Goal: Transaction & Acquisition: Purchase product/service

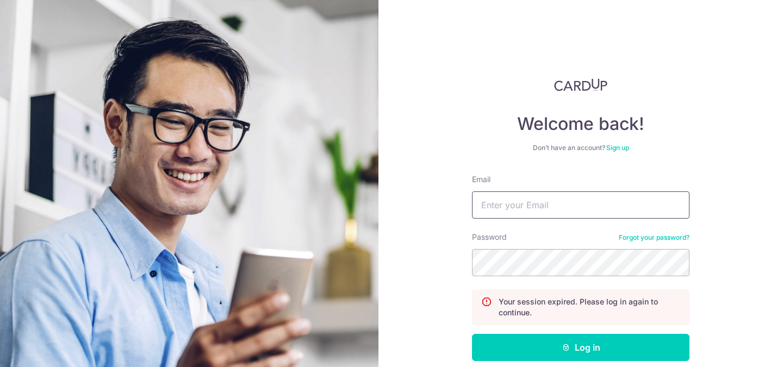
click at [499, 208] on input "Email" at bounding box center [581, 204] width 218 height 27
type input "[EMAIL_ADDRESS][DOMAIN_NAME]"
click at [472, 334] on button "Log in" at bounding box center [581, 347] width 218 height 27
click at [521, 209] on input "Email" at bounding box center [581, 204] width 218 height 27
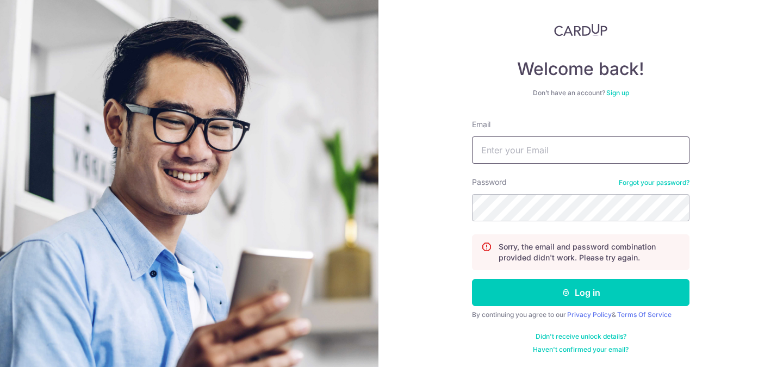
click at [489, 151] on input "Email" at bounding box center [581, 150] width 218 height 27
type input "[EMAIL_ADDRESS][DOMAIN_NAME]"
click at [472, 279] on button "Log in" at bounding box center [581, 292] width 218 height 27
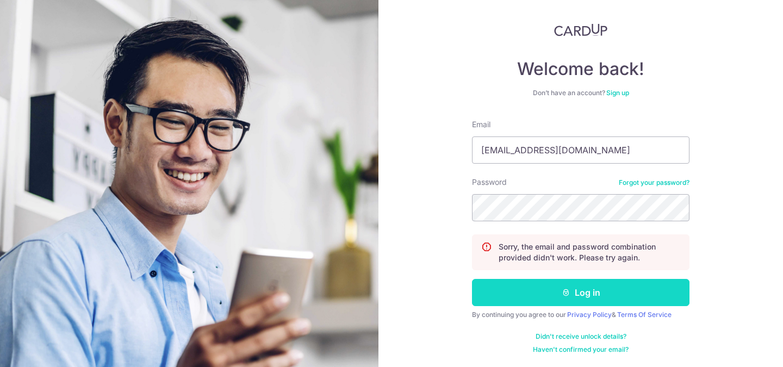
click at [536, 303] on button "Log in" at bounding box center [581, 292] width 218 height 27
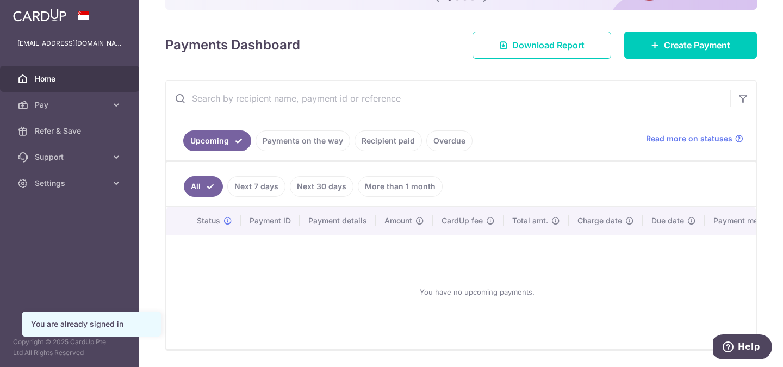
scroll to position [138, 0]
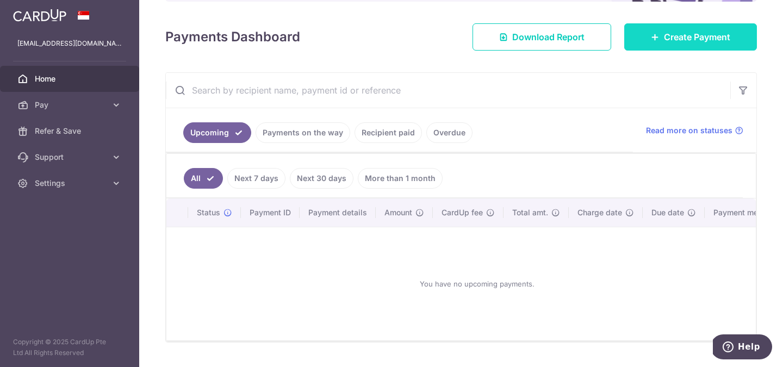
click at [673, 30] on span "Create Payment" at bounding box center [697, 36] width 66 height 13
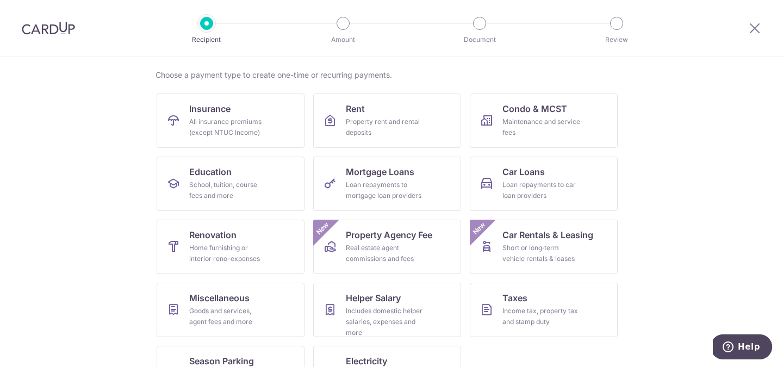
scroll to position [79, 0]
click at [523, 311] on div "Income tax, property tax and stamp duty" at bounding box center [542, 316] width 78 height 22
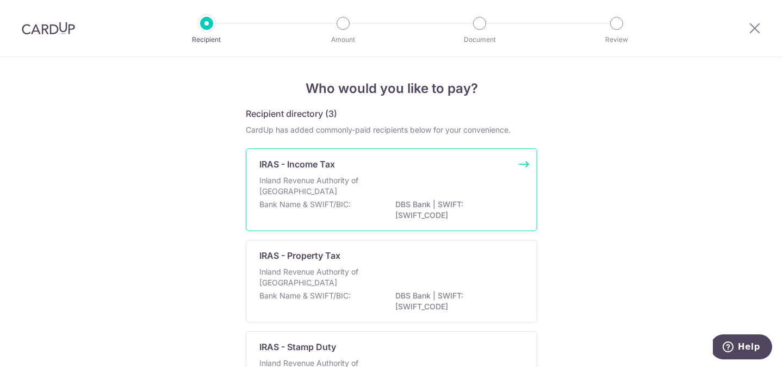
click at [275, 167] on p "IRAS - Income Tax" at bounding box center [297, 164] width 76 height 13
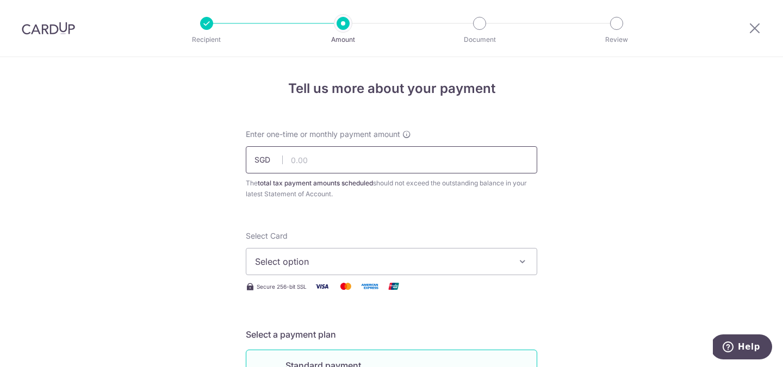
click at [306, 156] on input "text" at bounding box center [391, 159] width 291 height 27
type input "582.07"
click at [462, 251] on button "Select option" at bounding box center [391, 261] width 291 height 27
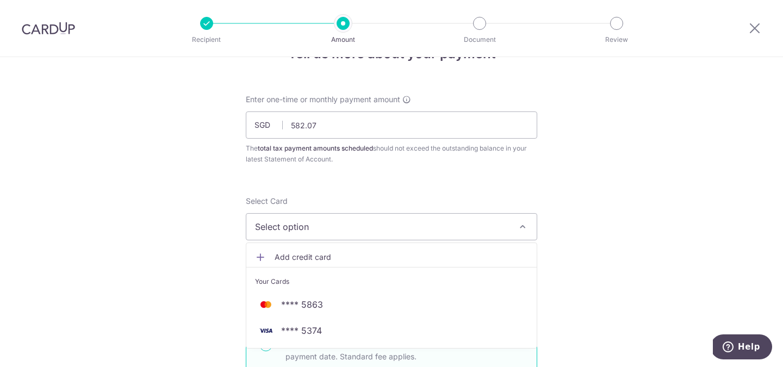
scroll to position [36, 0]
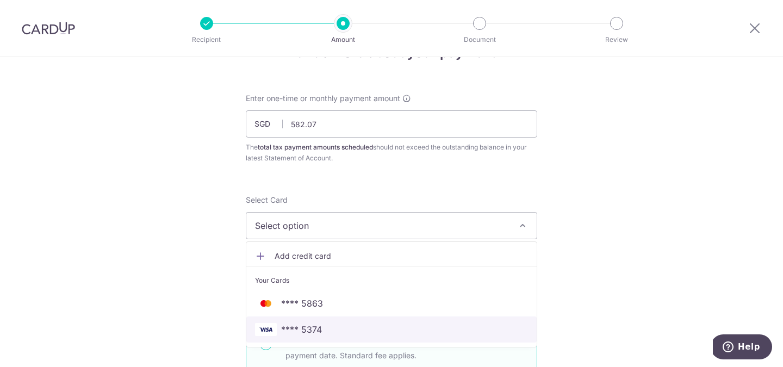
click at [405, 320] on link "**** 5374" at bounding box center [391, 330] width 290 height 26
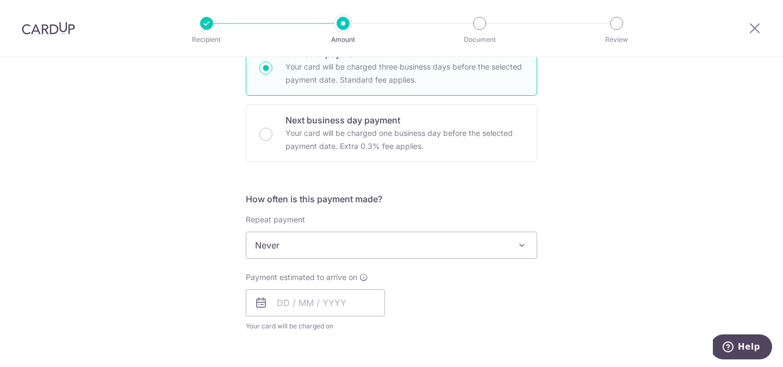
scroll to position [356, 0]
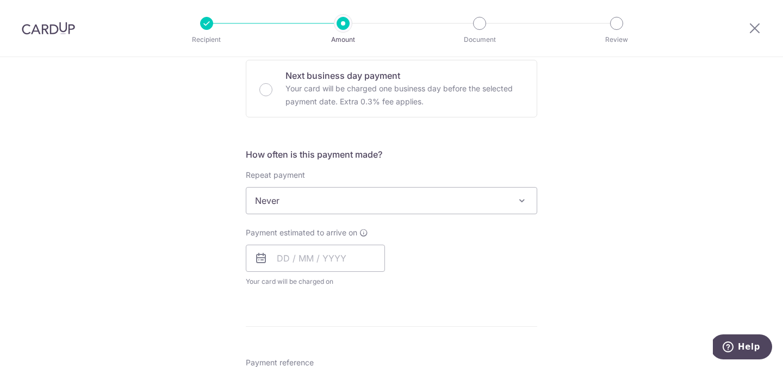
click at [306, 202] on span "Never" at bounding box center [391, 201] width 290 height 26
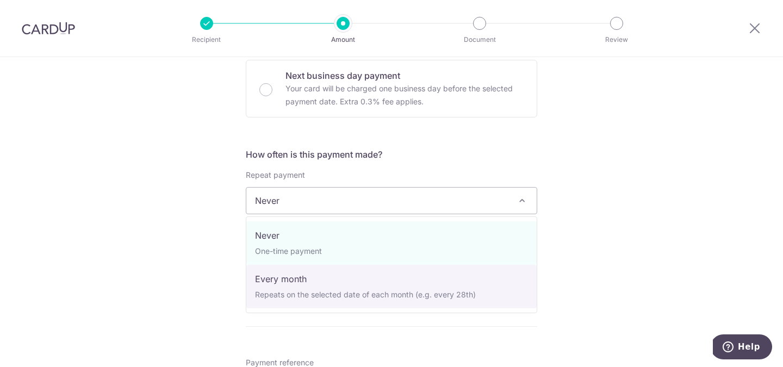
select select "3"
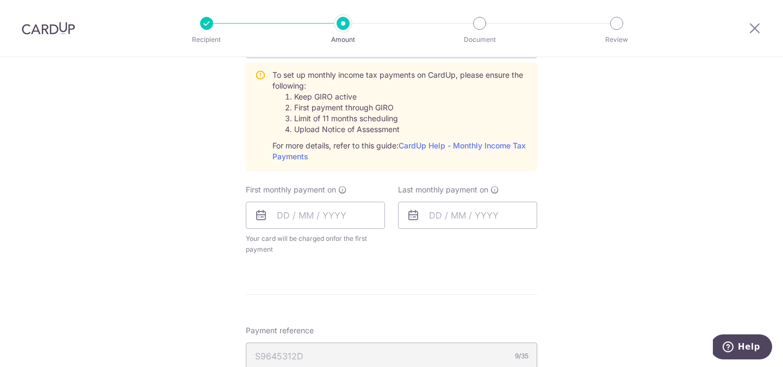
scroll to position [520, 0]
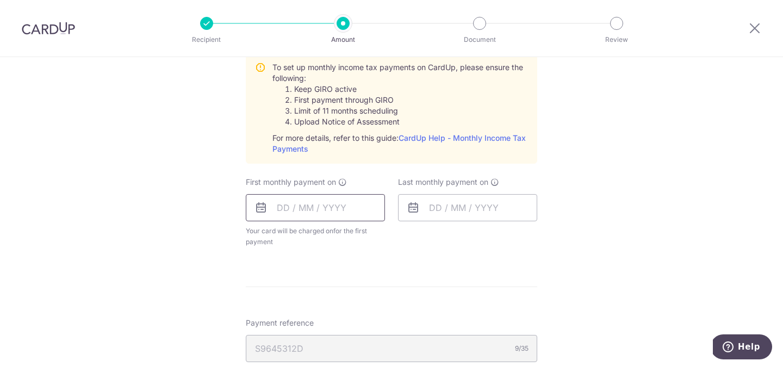
click at [295, 206] on input "text" at bounding box center [315, 207] width 139 height 27
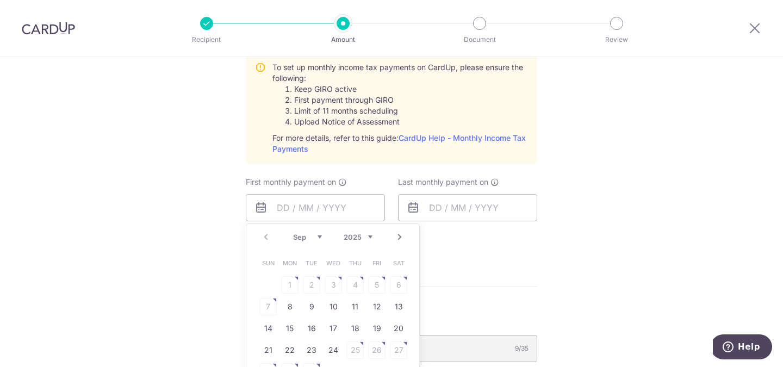
click at [266, 266] on span "Sun" at bounding box center [267, 263] width 17 height 17
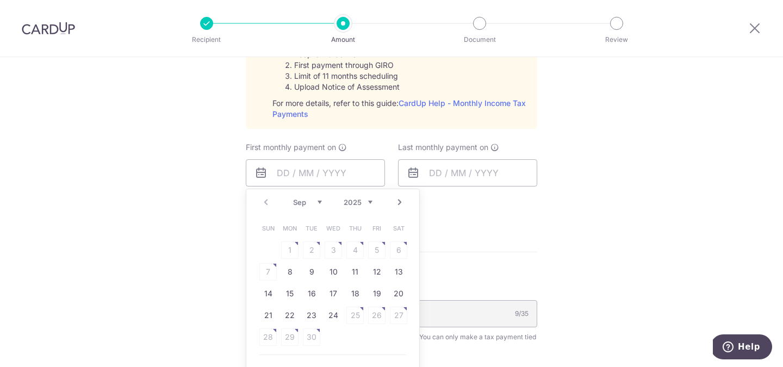
scroll to position [557, 0]
click at [305, 292] on link "16" at bounding box center [311, 291] width 17 height 17
type input "[DATE]"
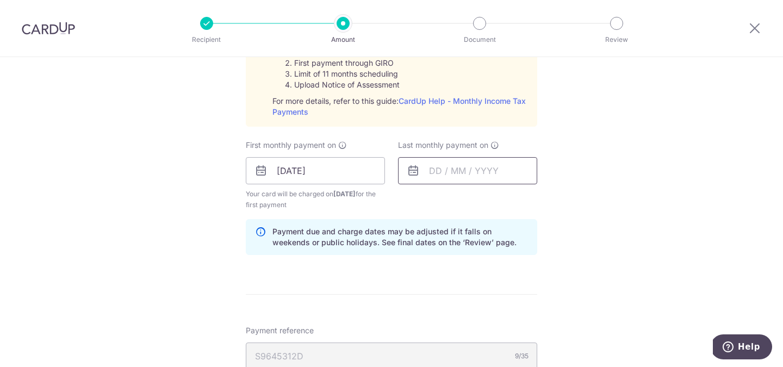
click at [449, 165] on input "text" at bounding box center [467, 170] width 139 height 27
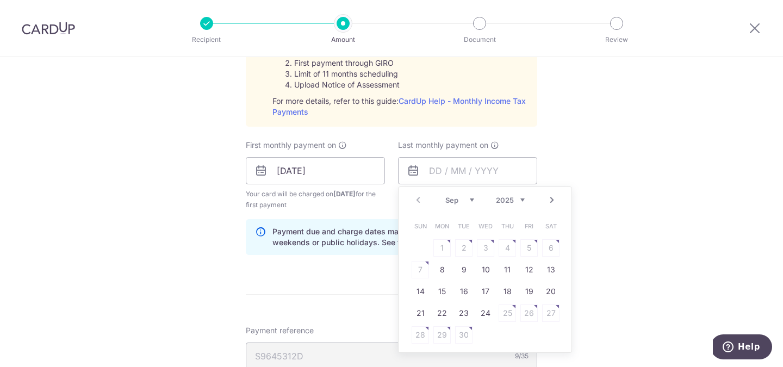
click at [549, 202] on link "Next" at bounding box center [551, 200] width 13 height 13
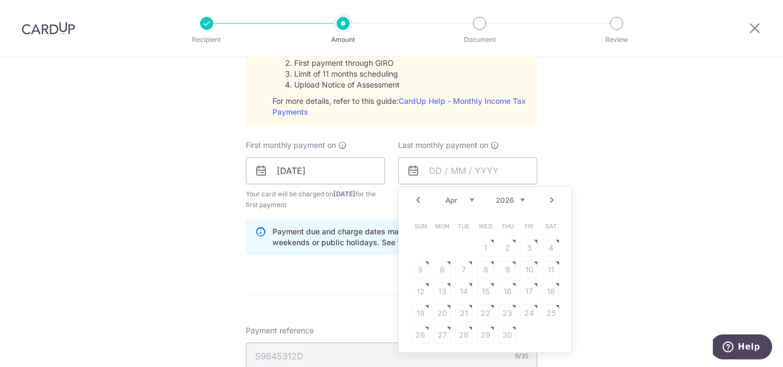
click at [413, 198] on link "Prev" at bounding box center [418, 200] width 13 height 13
click at [449, 294] on link "16" at bounding box center [441, 291] width 17 height 17
type input "16/03/2026"
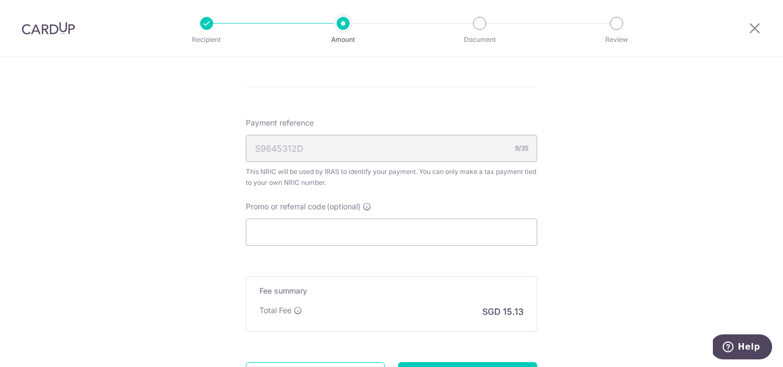
scroll to position [789, 0]
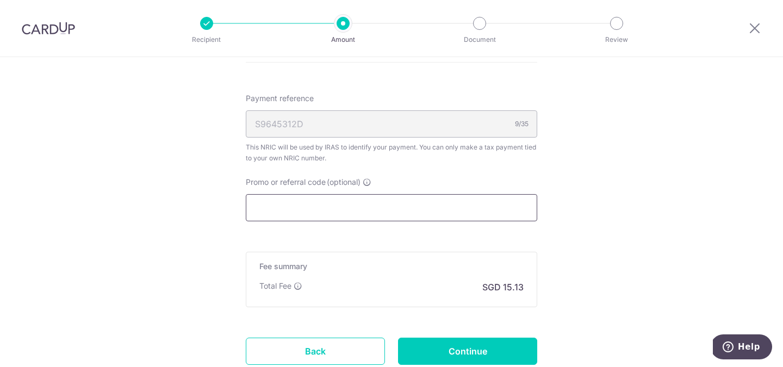
click at [327, 208] on input "Promo or referral code (optional)" at bounding box center [391, 207] width 291 height 27
paste input "VTAX25R"
type input "VTAX25R"
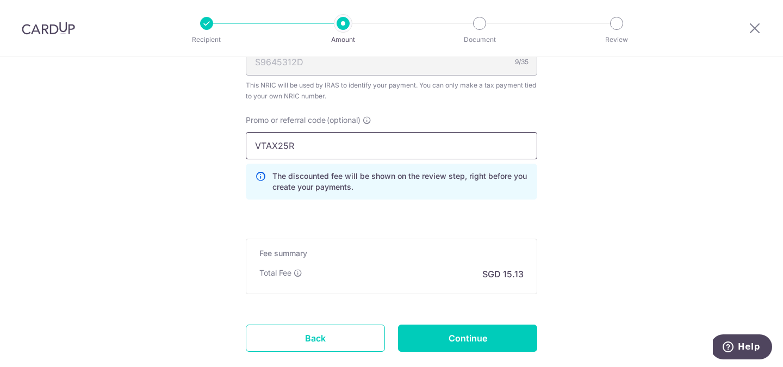
scroll to position [917, 0]
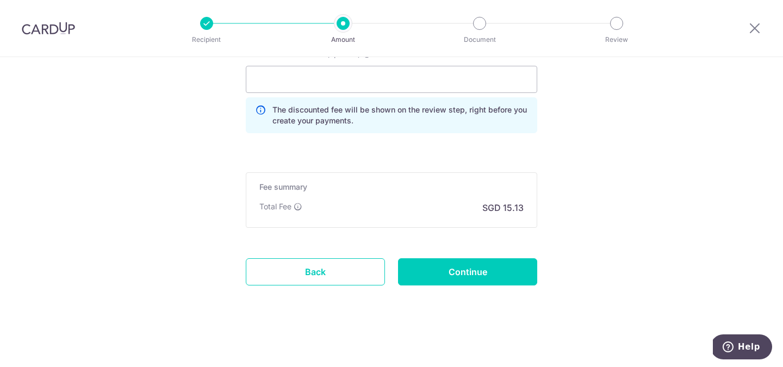
click at [323, 183] on h5 "Fee summary" at bounding box center [391, 187] width 264 height 11
click at [303, 78] on input "Promo or referral code (optional)" at bounding box center [391, 79] width 291 height 27
paste input "VTAX25R"
type input "VTAX25R"
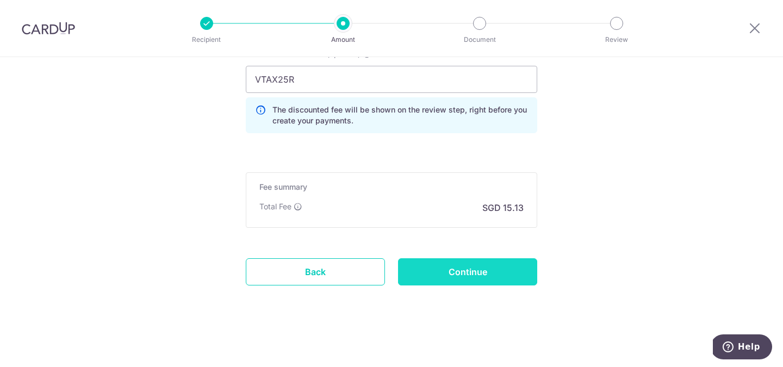
click at [426, 269] on input "Continue" at bounding box center [467, 271] width 139 height 27
type input "Create Schedule"
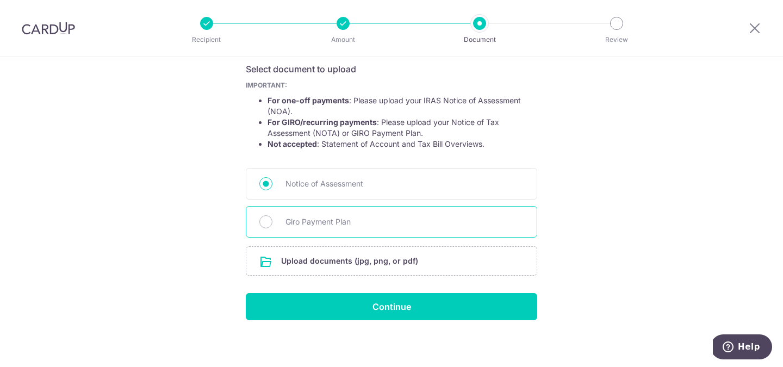
scroll to position [188, 0]
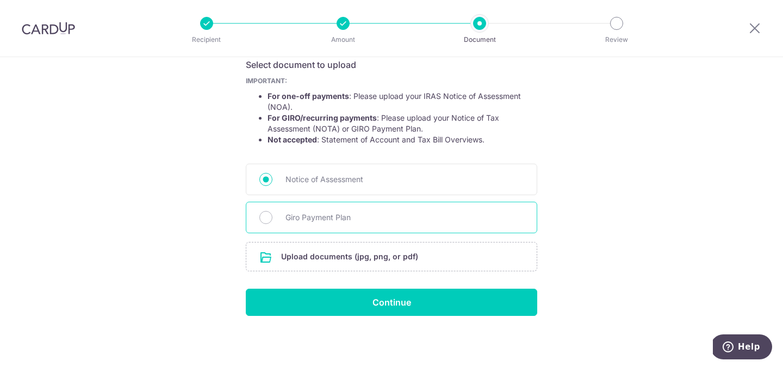
click at [270, 212] on div "Giro Payment Plan" at bounding box center [391, 218] width 291 height 32
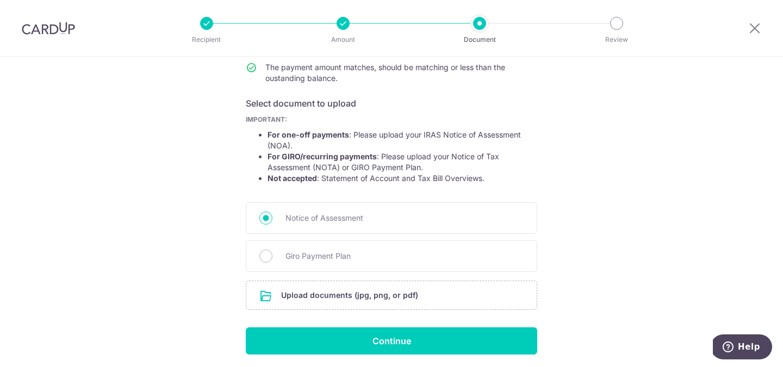
scroll to position [163, 0]
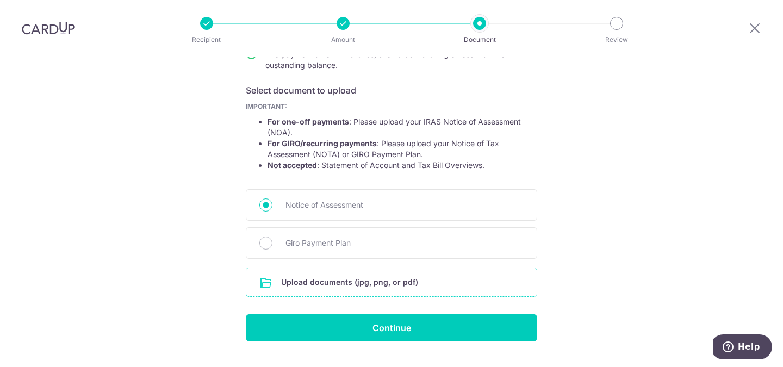
click at [280, 283] on input "file" at bounding box center [391, 282] width 290 height 28
click at [330, 279] on input "file" at bounding box center [391, 282] width 290 height 28
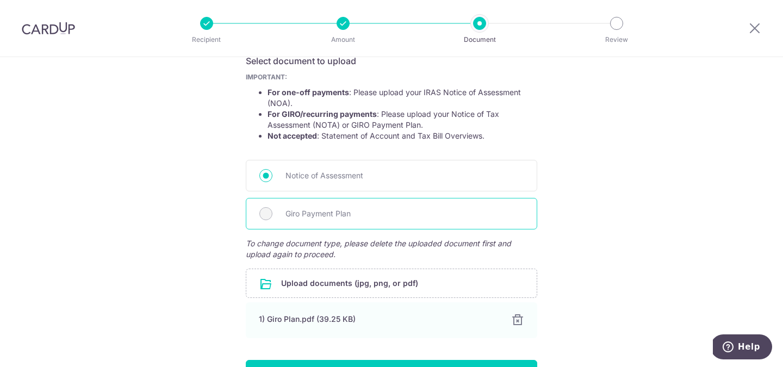
scroll to position [196, 0]
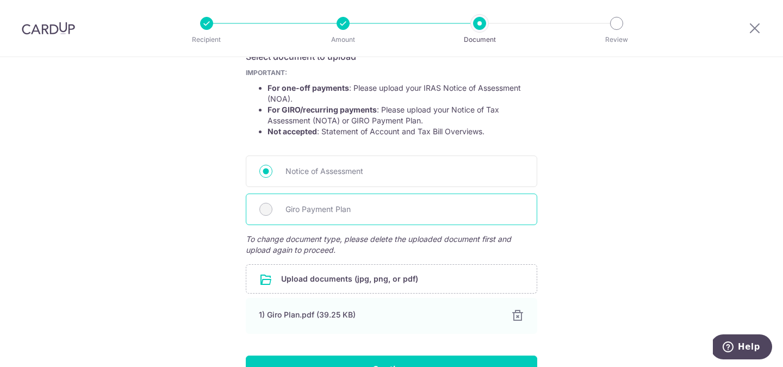
click at [291, 209] on span "Giro Payment Plan" at bounding box center [405, 209] width 238 height 13
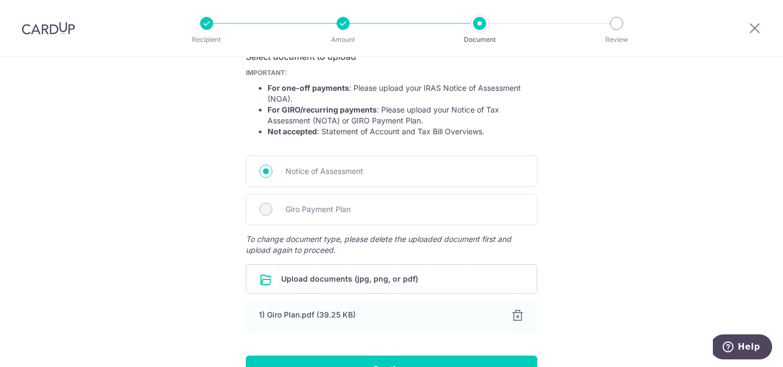
click at [225, 206] on div "Help us verify your payment Your supporting documents will enable us to approve…" at bounding box center [391, 147] width 783 height 573
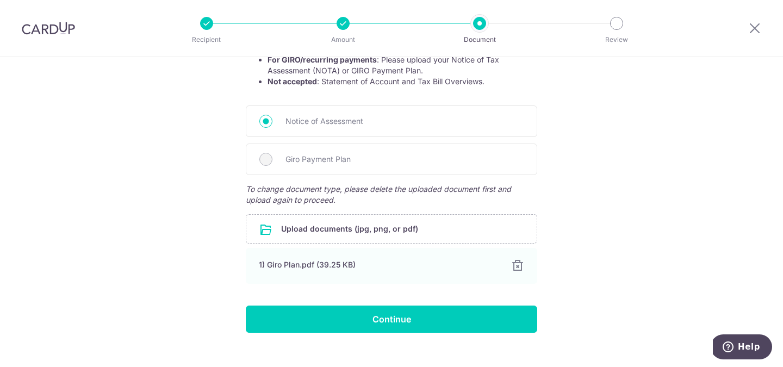
scroll to position [263, 0]
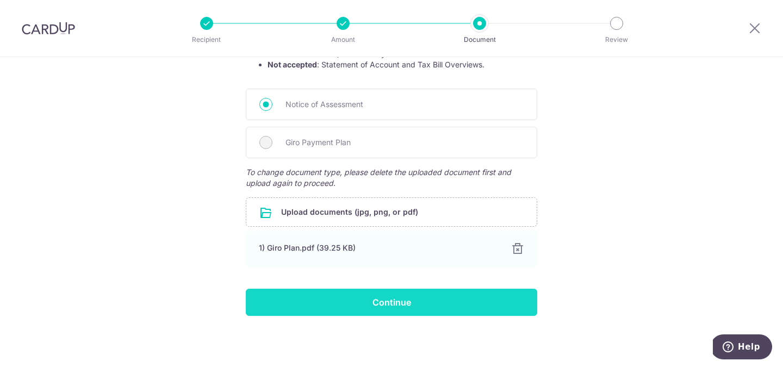
click at [306, 303] on input "Continue" at bounding box center [391, 302] width 291 height 27
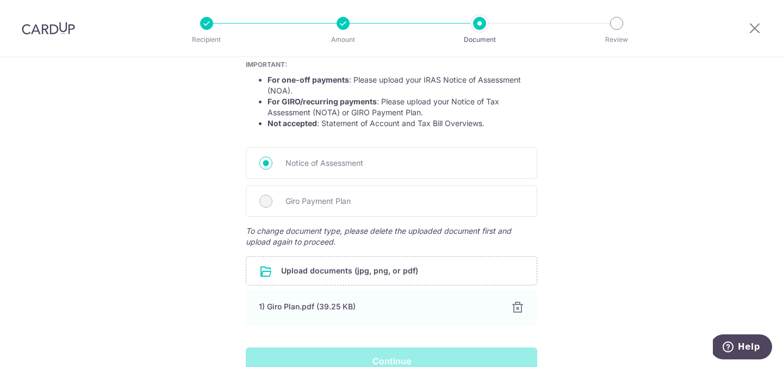
scroll to position [201, 0]
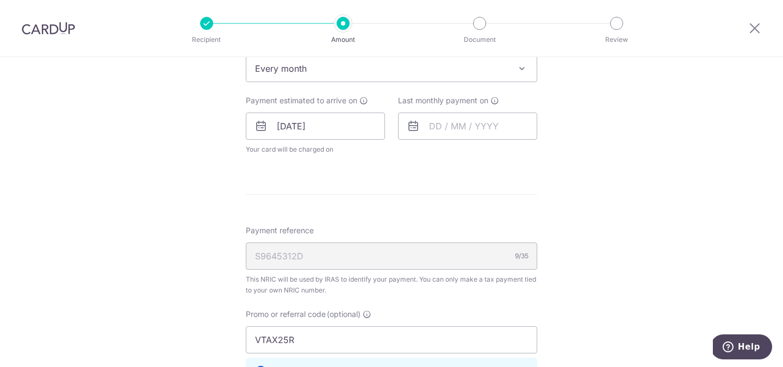
scroll to position [493, 0]
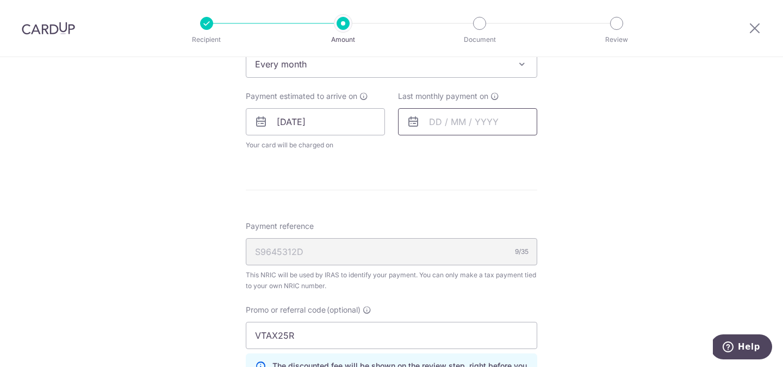
click at [449, 118] on input "text" at bounding box center [467, 121] width 139 height 27
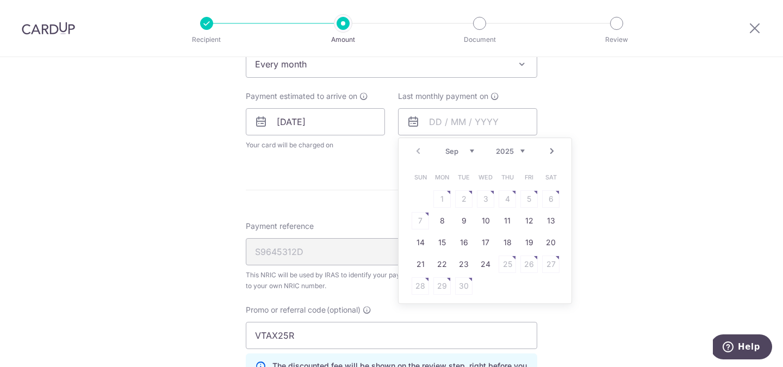
click at [551, 147] on link "Next" at bounding box center [551, 151] width 13 height 13
click at [441, 244] on link "16" at bounding box center [441, 242] width 17 height 17
type input "[DATE]"
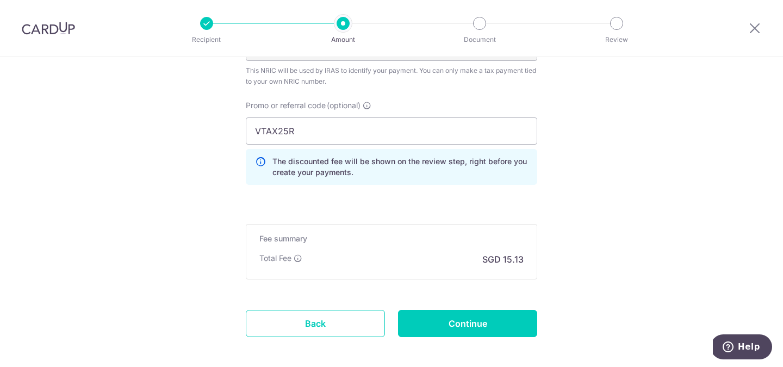
scroll to position [745, 0]
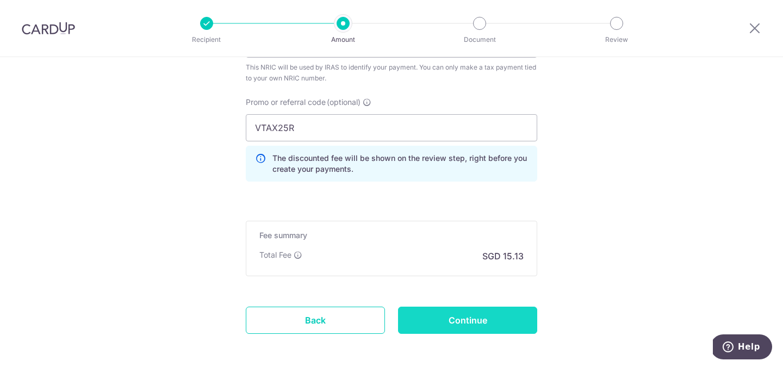
click at [458, 318] on input "Continue" at bounding box center [467, 320] width 139 height 27
type input "Update Schedule"
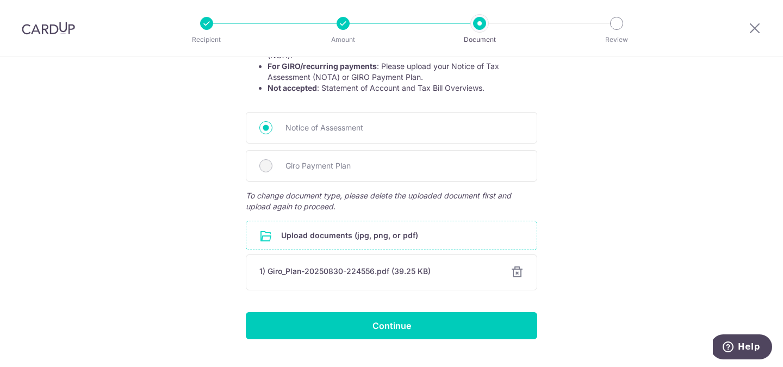
scroll to position [244, 0]
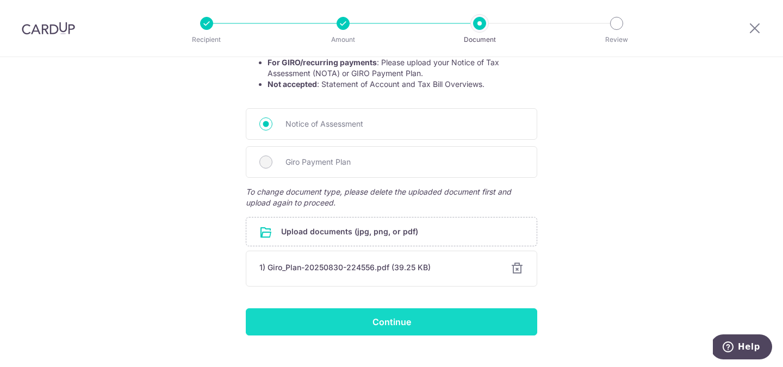
click at [373, 324] on input "Continue" at bounding box center [391, 321] width 291 height 27
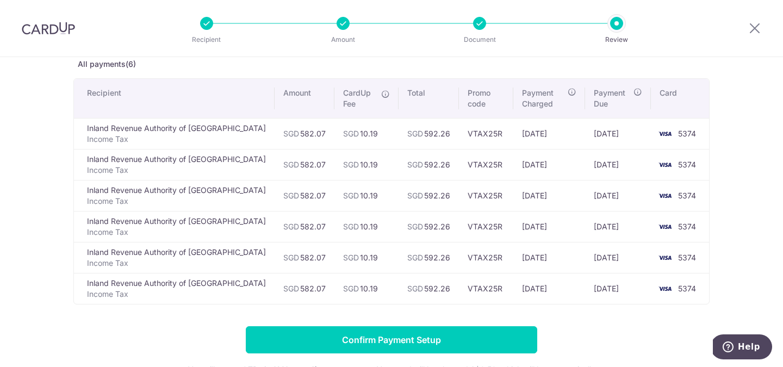
scroll to position [79, 0]
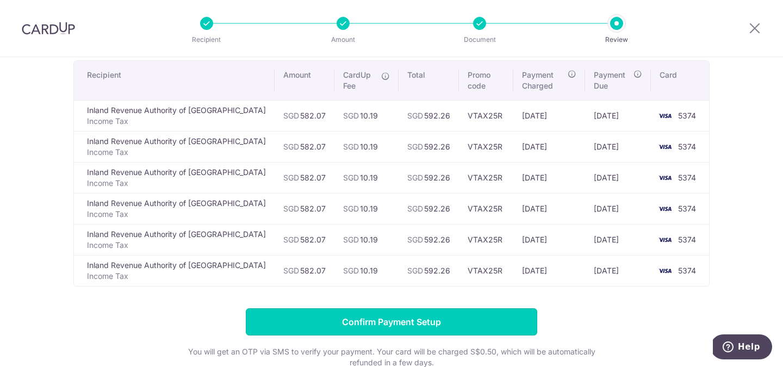
click at [373, 324] on input "Confirm Payment Setup" at bounding box center [391, 321] width 291 height 27
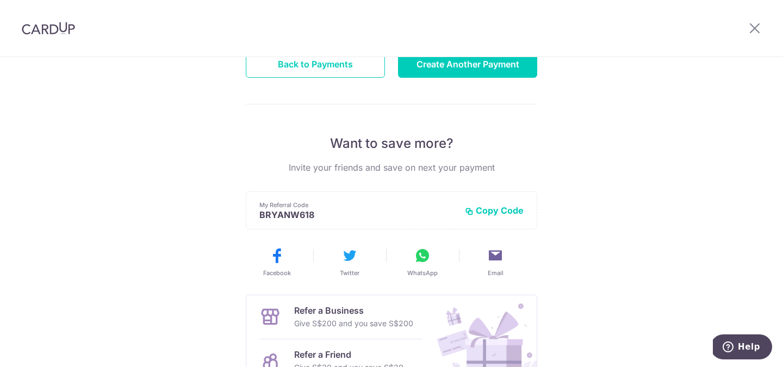
scroll to position [121, 0]
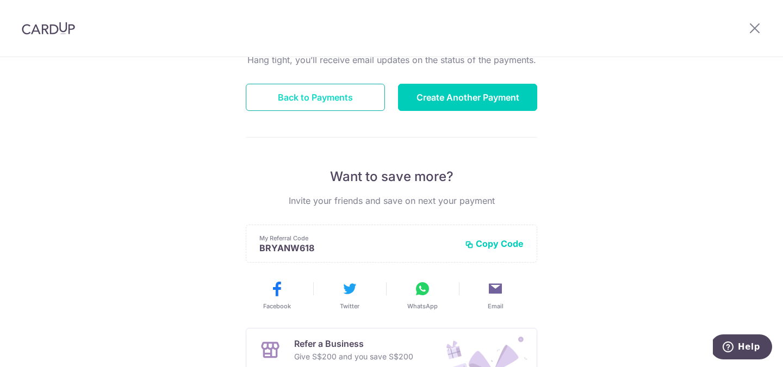
click at [324, 89] on button "Back to Payments" at bounding box center [315, 97] width 139 height 27
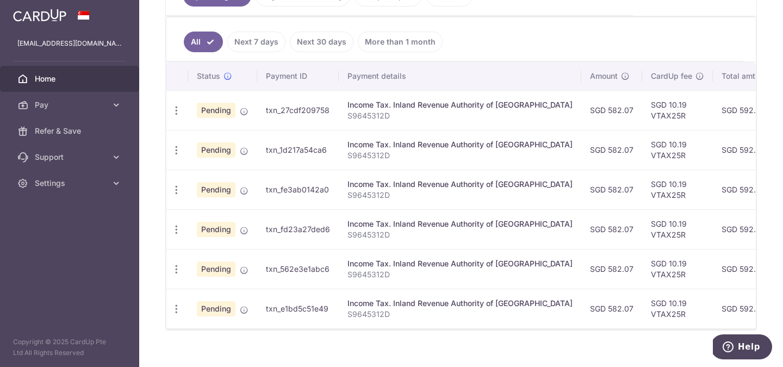
scroll to position [274, 0]
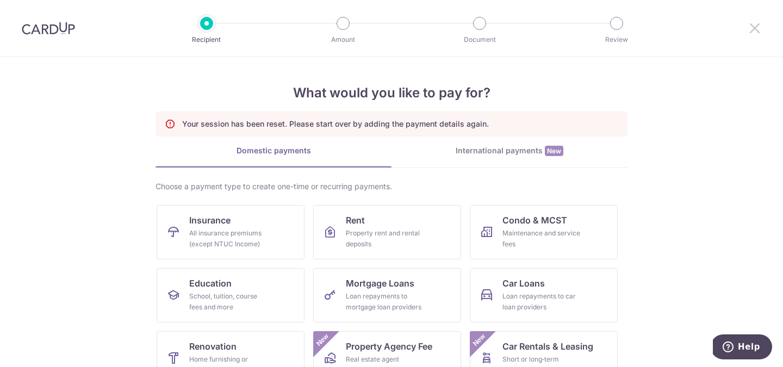
click at [760, 27] on icon at bounding box center [754, 28] width 13 height 14
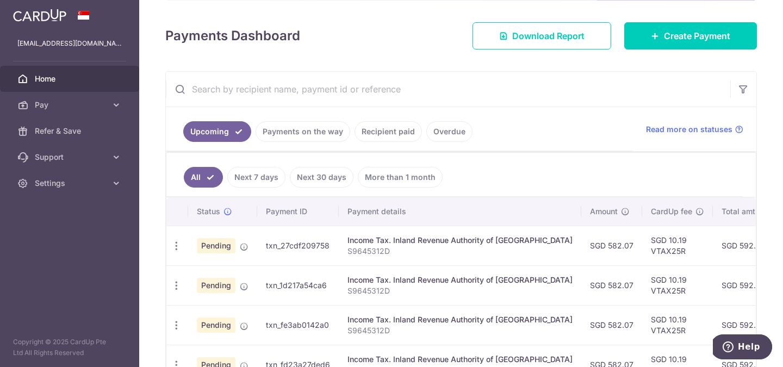
scroll to position [152, 0]
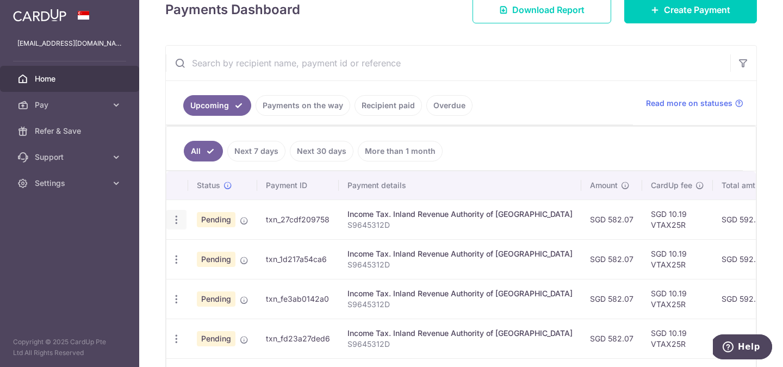
click at [178, 220] on icon "button" at bounding box center [176, 219] width 11 height 11
